Goal: Information Seeking & Learning: Stay updated

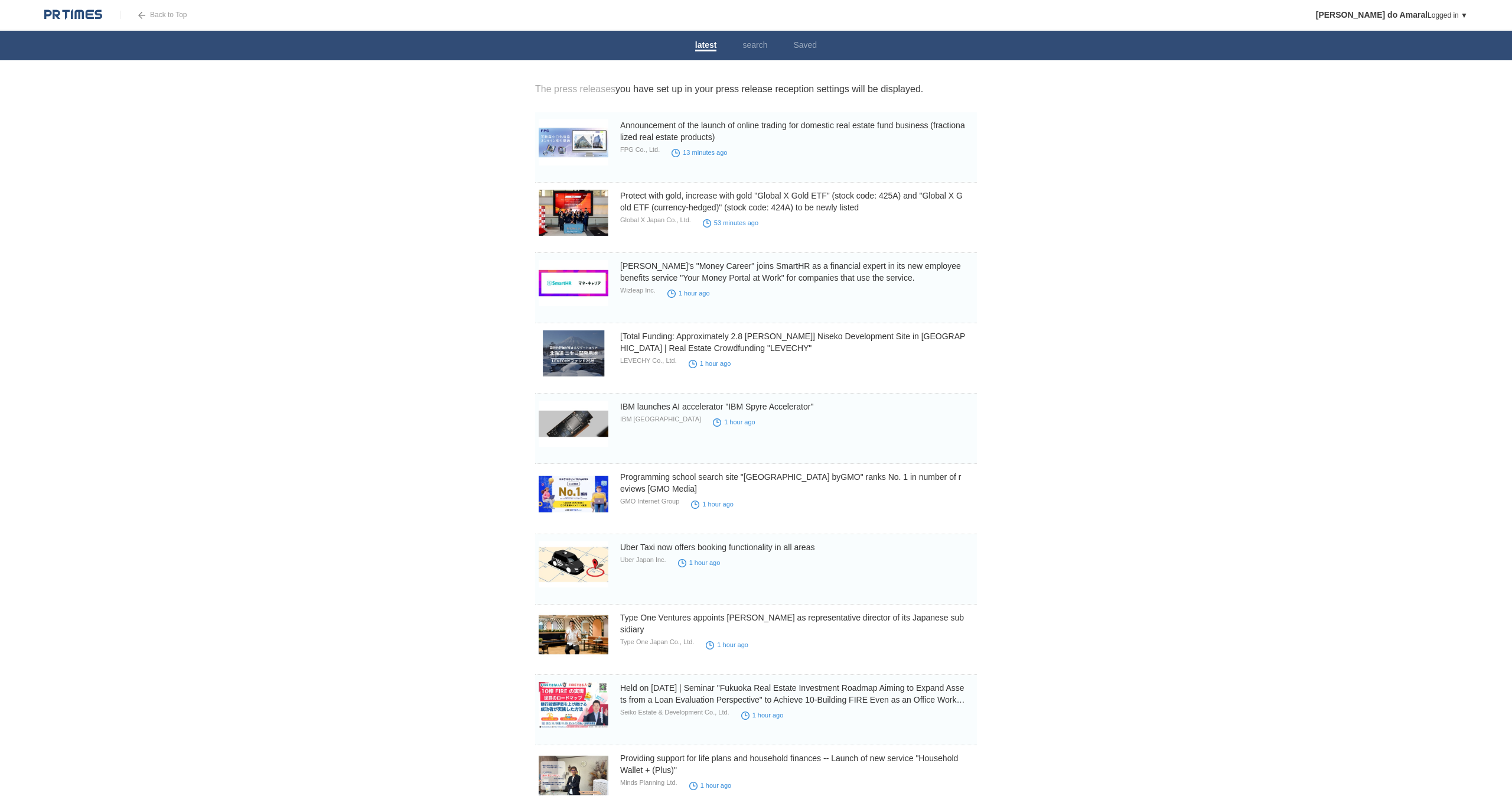
click at [410, 359] on body "Back to Top Andre Bose do Amaral Logged in ▼ Press release reception settings F…" at bounding box center [756, 789] width 1512 height 1577
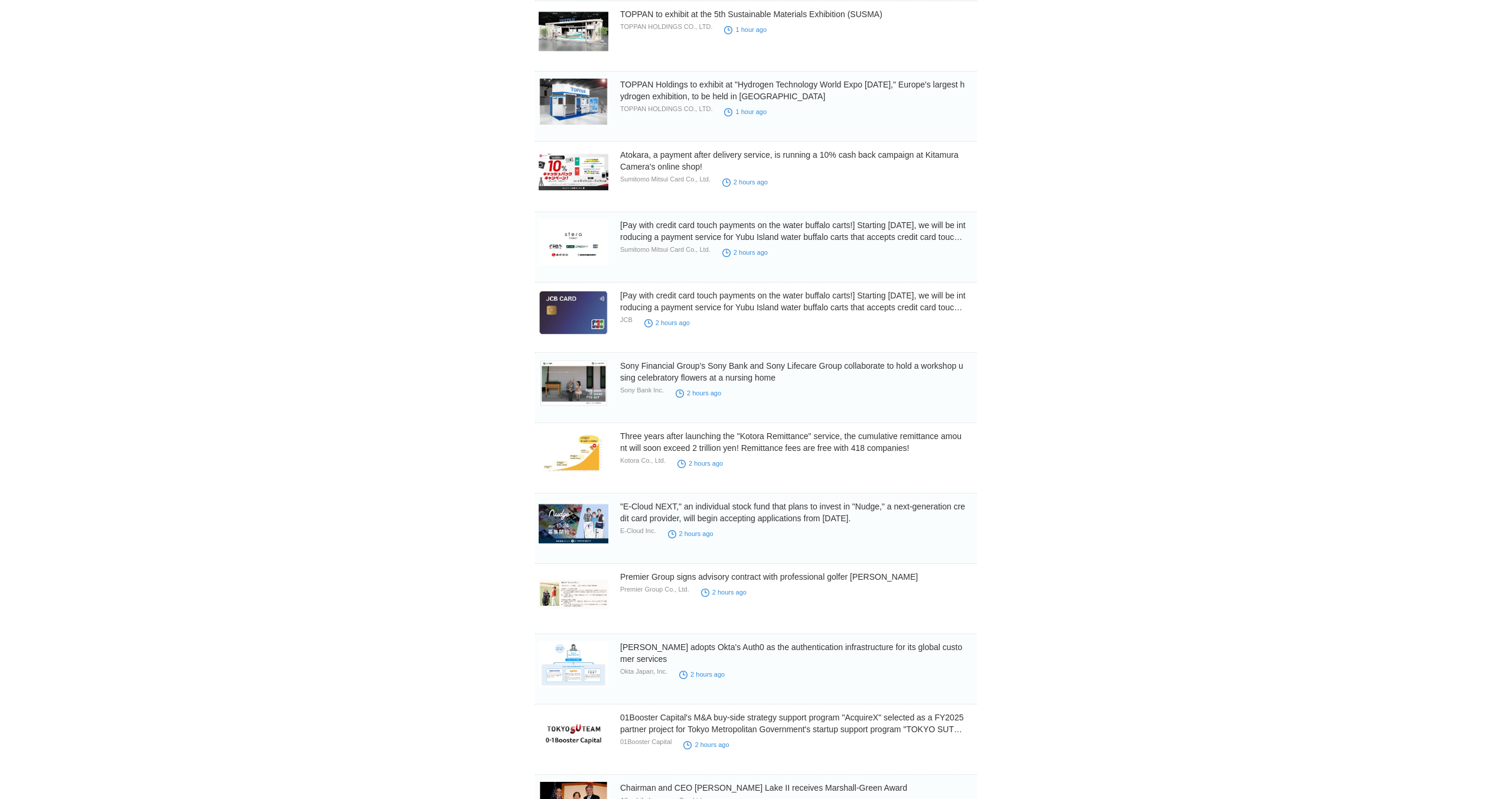
scroll to position [887, 0]
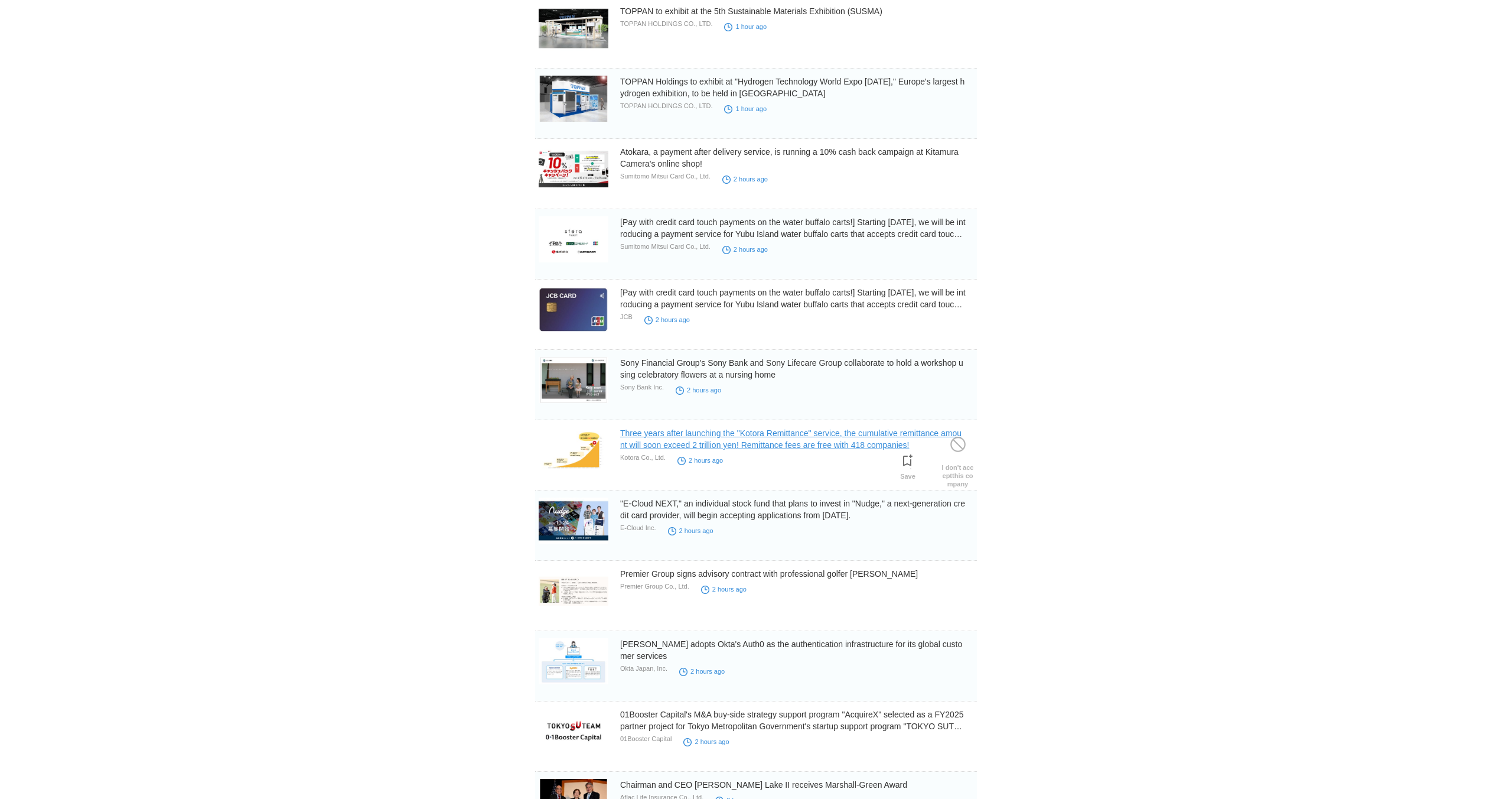
click at [763, 442] on font "Three years after launching the "Kotora Remittance" service, the cumulative rem…" at bounding box center [791, 439] width 342 height 21
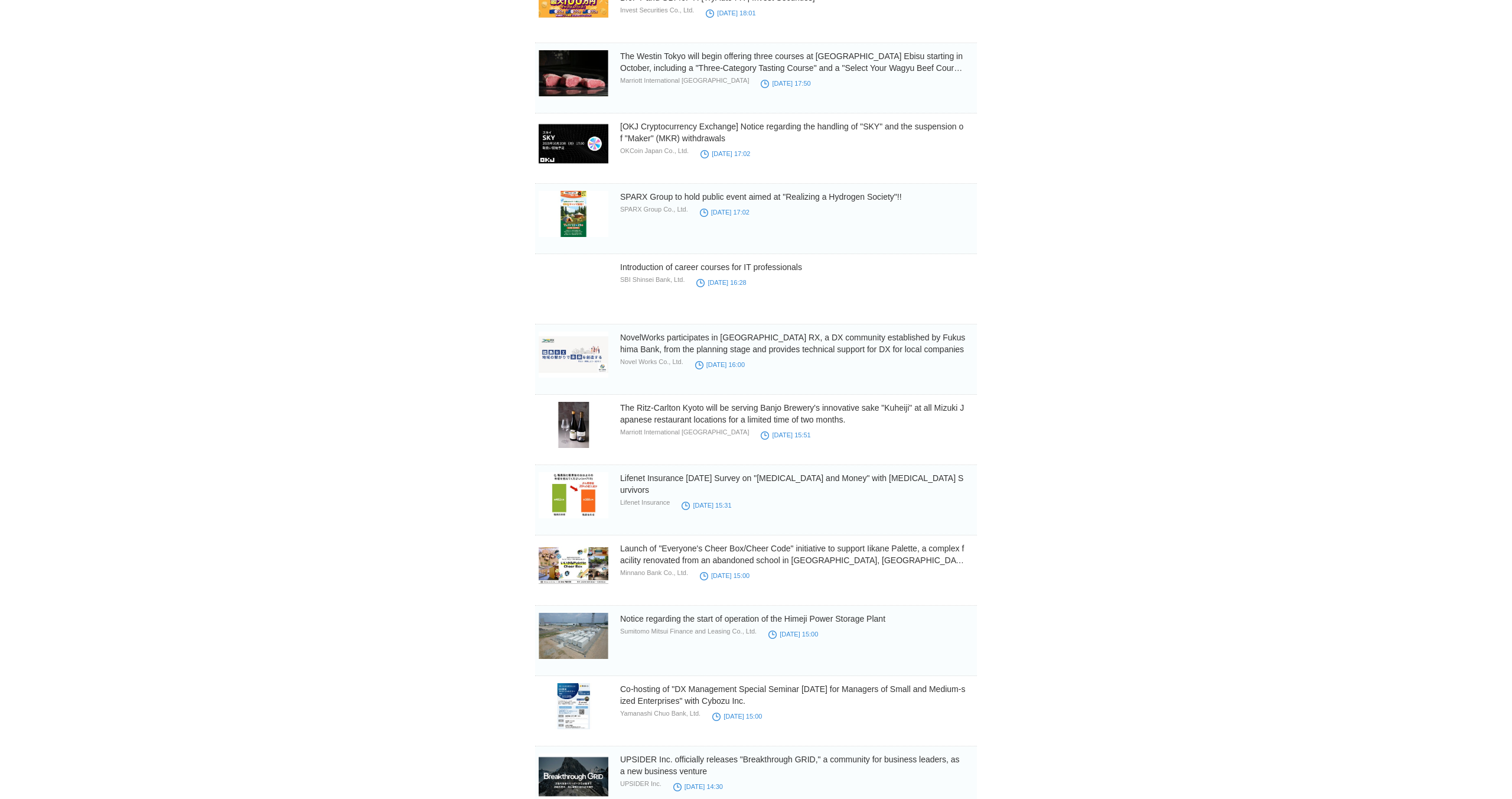
scroll to position [2459, 0]
click at [829, 480] on font "Lifenet Insurance 2025 Survey on "Cancer and Money" with Cancer Survivors" at bounding box center [791, 484] width 343 height 21
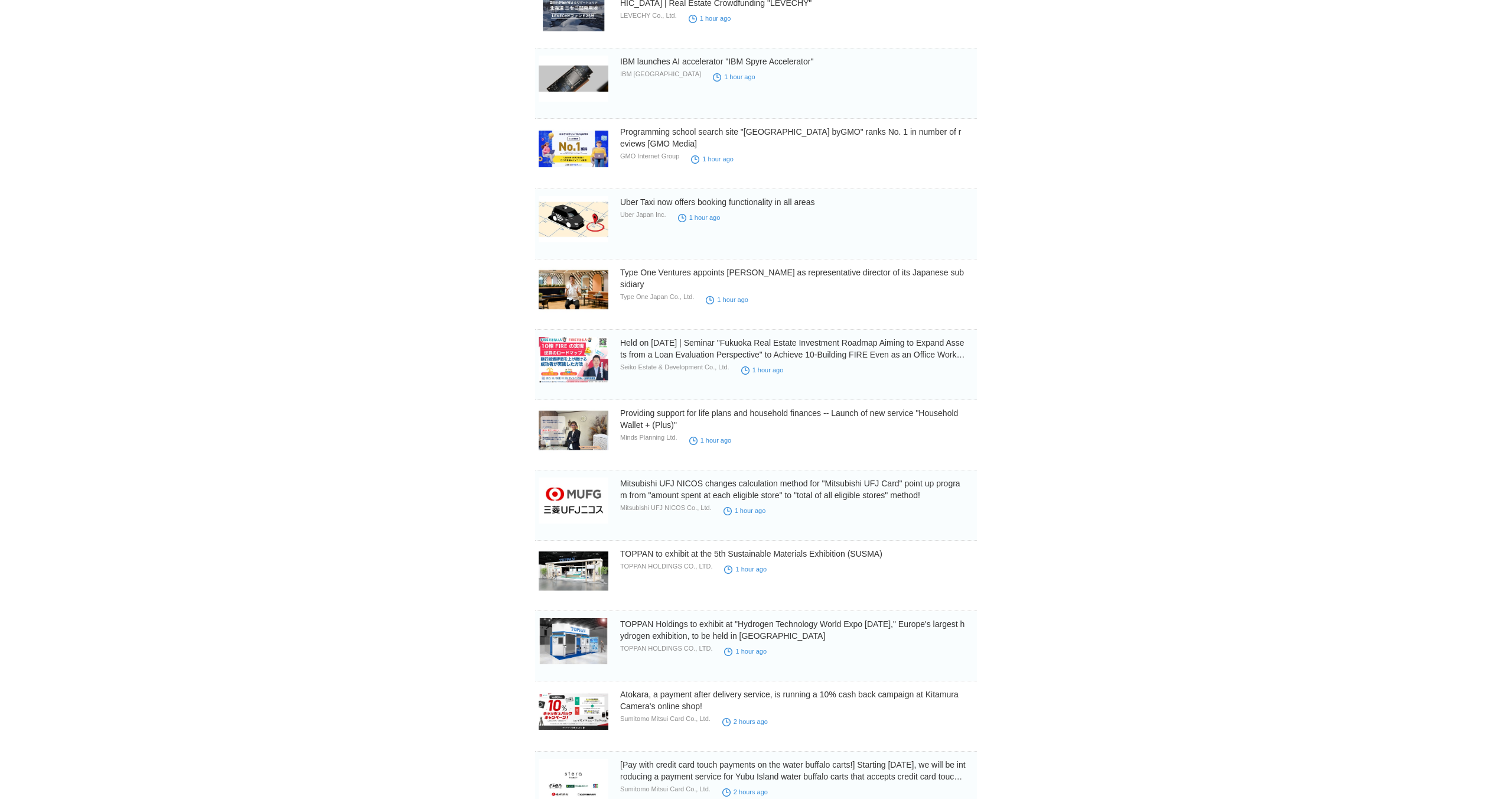
scroll to position [0, 0]
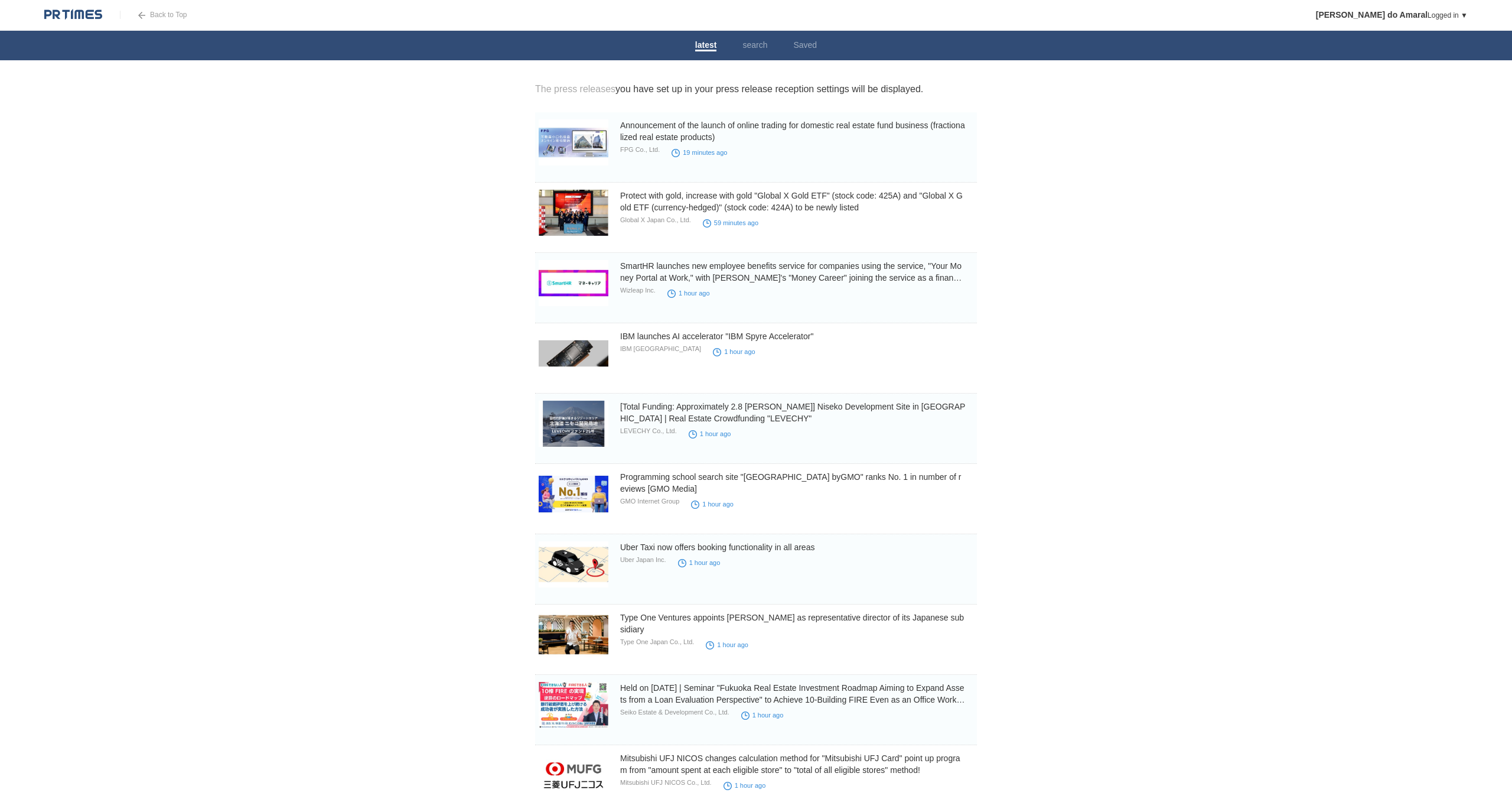
click at [441, 256] on body "Back to Top [PERSON_NAME] do Amaral Logged in ▼ プレスリリース受信設定 フォロー 除外リスト アカウント設定 …" at bounding box center [756, 789] width 1512 height 1577
click at [447, 296] on body "Back to Top [PERSON_NAME] do Amaral Logged in ▼ プレスリリース受信設定 フォロー 除外リスト アカウント設定 …" at bounding box center [756, 789] width 1512 height 1577
